Goal: Information Seeking & Learning: Learn about a topic

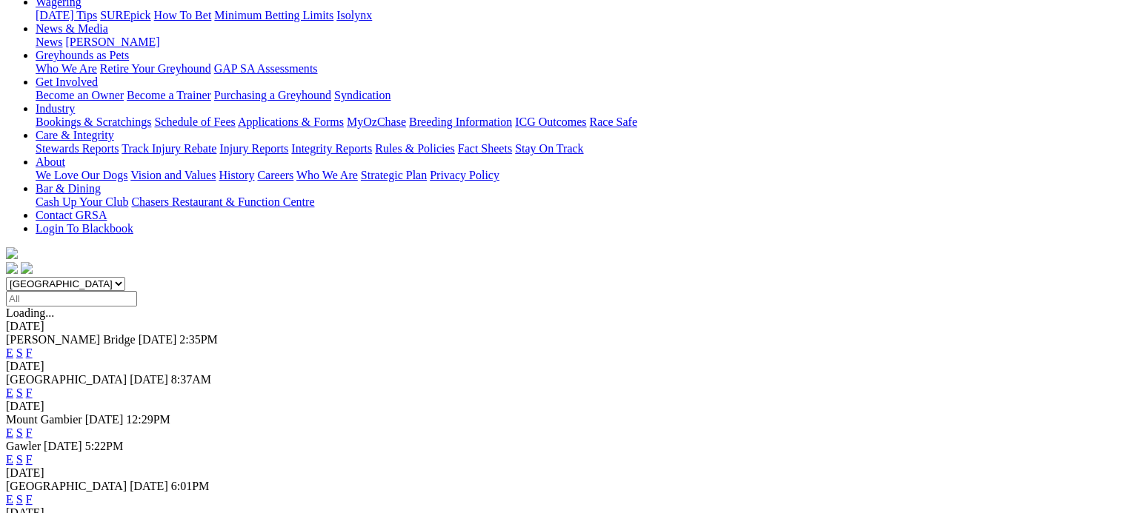
scroll to position [296, 0]
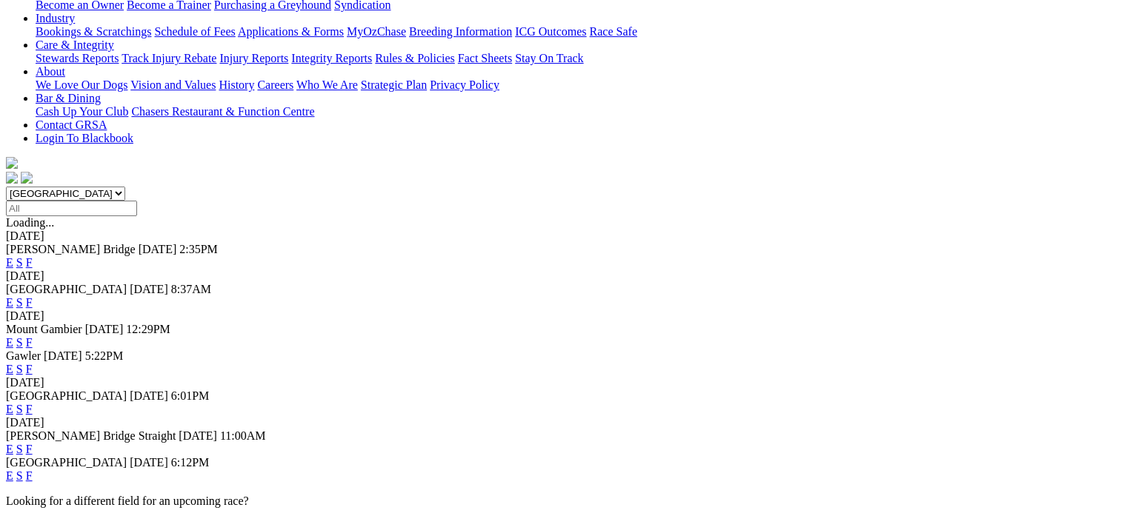
click at [33, 470] on link "F" at bounding box center [29, 476] width 7 height 13
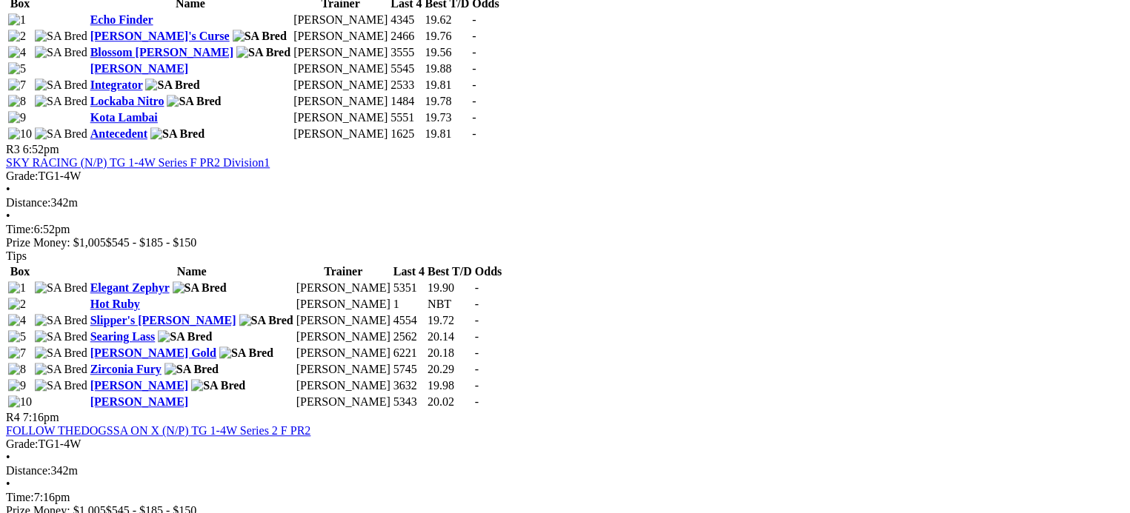
scroll to position [1111, 0]
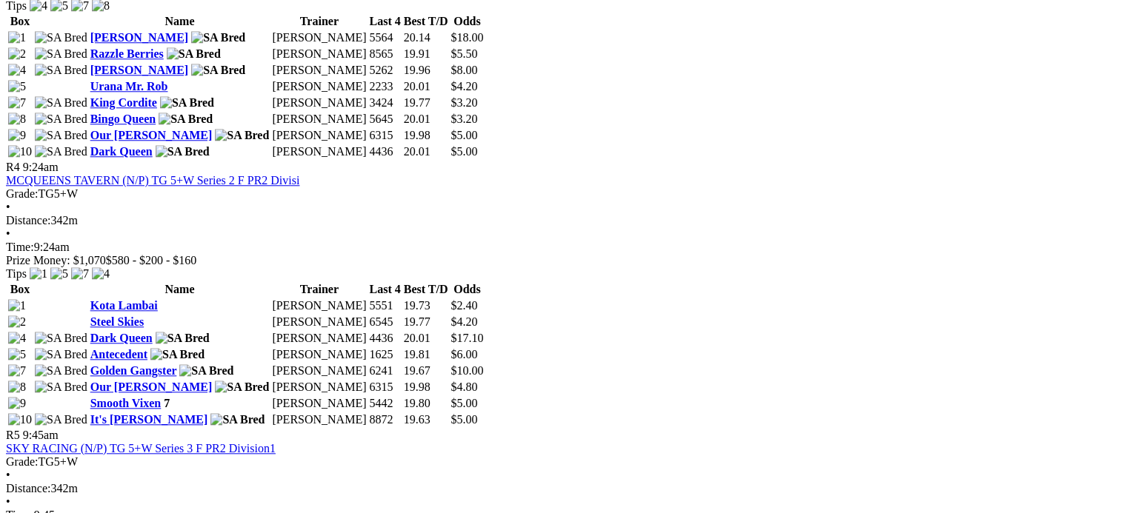
scroll to position [1408, 0]
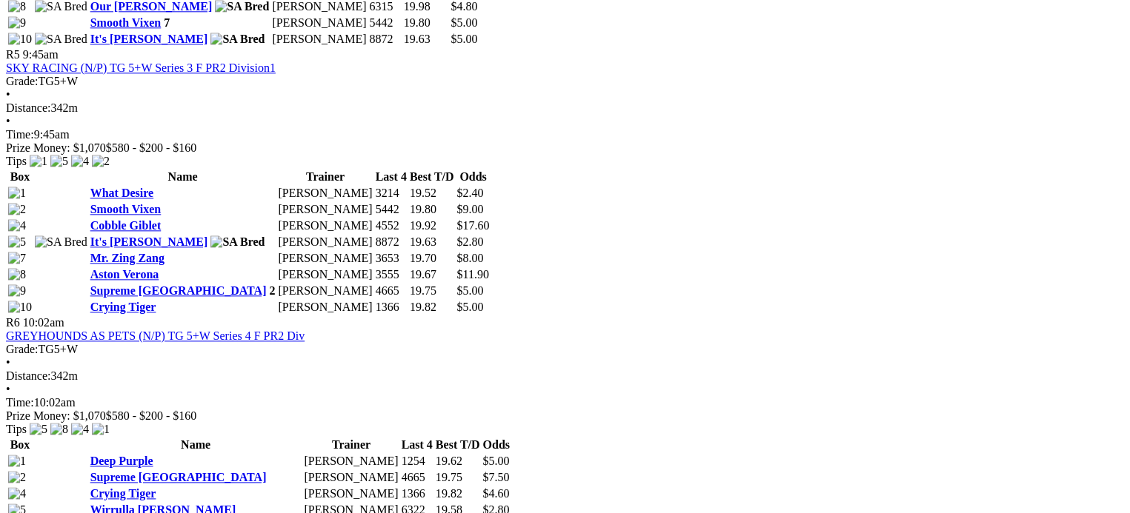
scroll to position [2000, 0]
